Goal: Navigation & Orientation: Find specific page/section

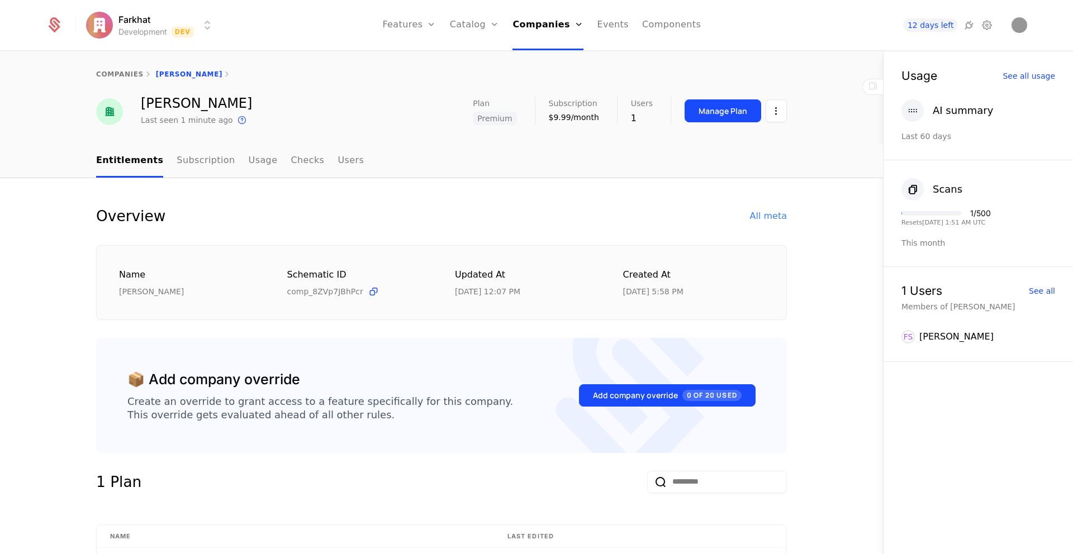
click at [92, 20] on html "Farkhat Development Dev Features Features Flags Catalog Plans Add Ons Credits C…" at bounding box center [536, 277] width 1073 height 554
click at [122, 22] on html "Farkhat Development Dev Features Features Flags Catalog Plans Add Ons Credits C…" at bounding box center [536, 277] width 1073 height 554
click at [124, 20] on html "Farkhat Development Dev Features Features Flags Catalog Plans Add Ons Credits C…" at bounding box center [536, 277] width 1073 height 554
click at [278, 29] on html "Farkhat Development Dev Features Features Flags Catalog Plans Add Ons Credits C…" at bounding box center [536, 277] width 1073 height 554
click at [146, 35] on html "Farkhat Development Dev Features Features Flags Catalog Plans Add Ons Credits C…" at bounding box center [536, 277] width 1073 height 554
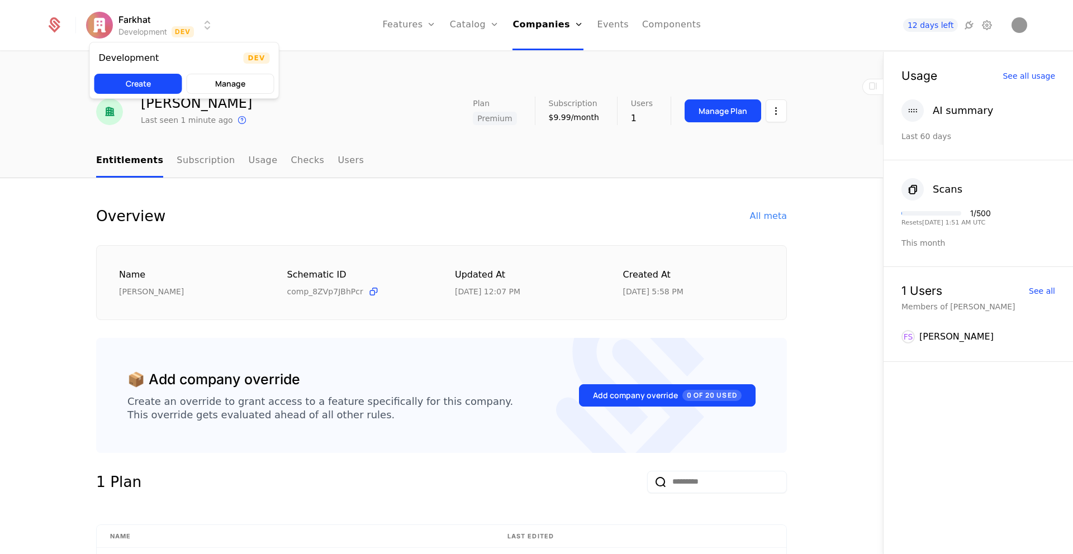
click at [411, 25] on html "Farkhat Development Dev Features Features Flags Catalog Plans Add Ons Credits C…" at bounding box center [536, 277] width 1073 height 554
click at [51, 25] on icon at bounding box center [54, 25] width 16 height 16
